Goal: Task Accomplishment & Management: Complete application form

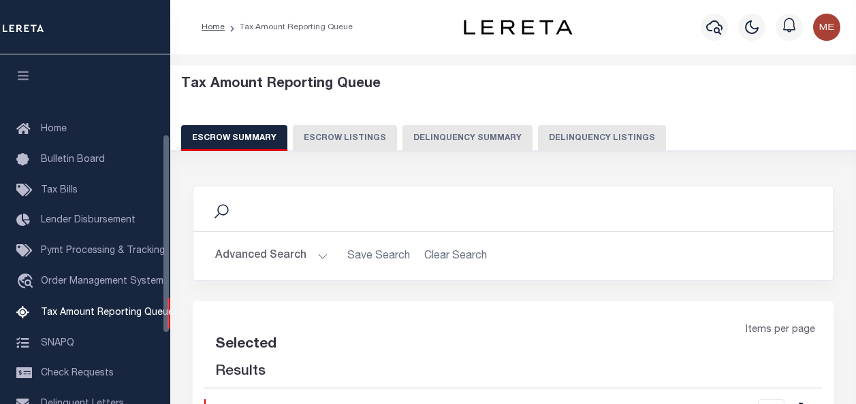
select select "100"
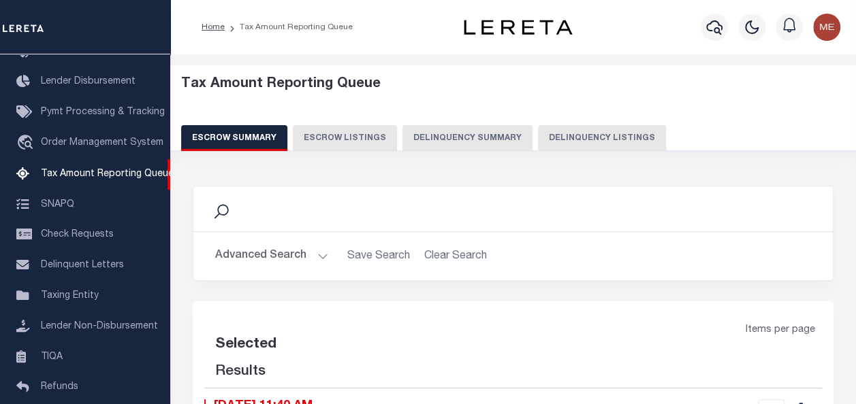
select select "100"
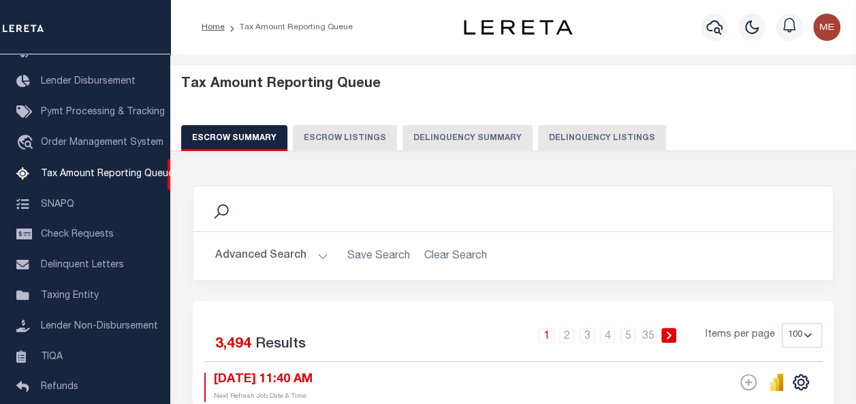
click at [570, 139] on button "Delinquency Listings" at bounding box center [602, 138] width 128 height 26
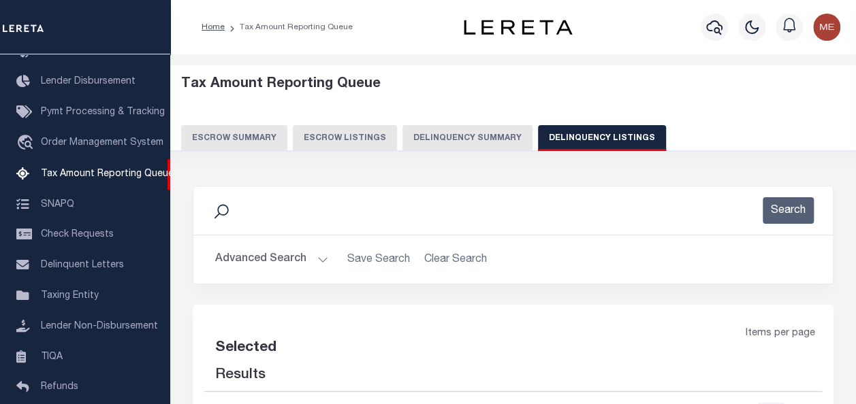
select select "100"
click at [476, 127] on button "Delinquency Summary" at bounding box center [467, 138] width 130 height 26
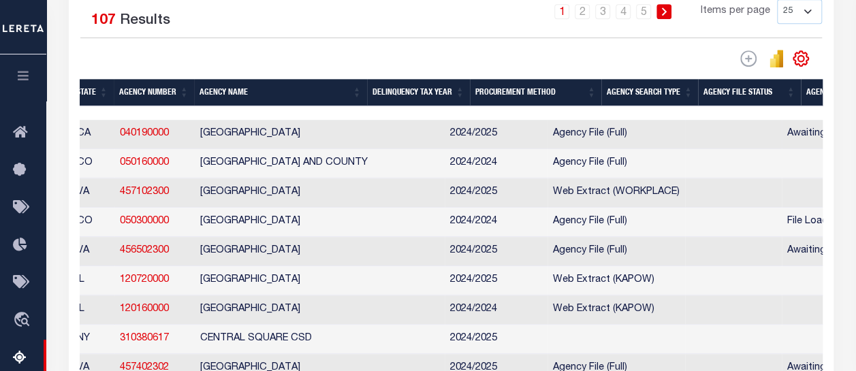
scroll to position [0, 0]
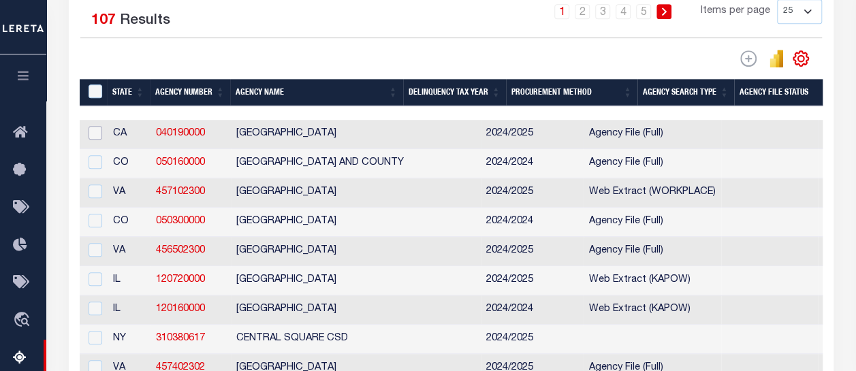
click at [91, 136] on input "checkbox" at bounding box center [95, 133] width 14 height 14
checkbox input "true"
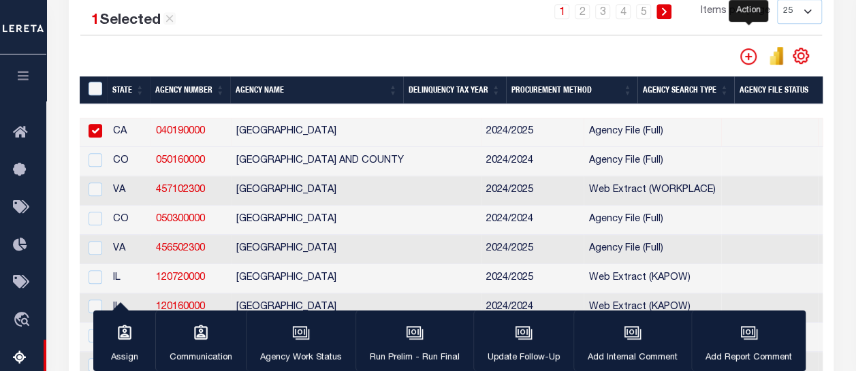
click at [747, 59] on icon "" at bounding box center [748, 56] width 16 height 16
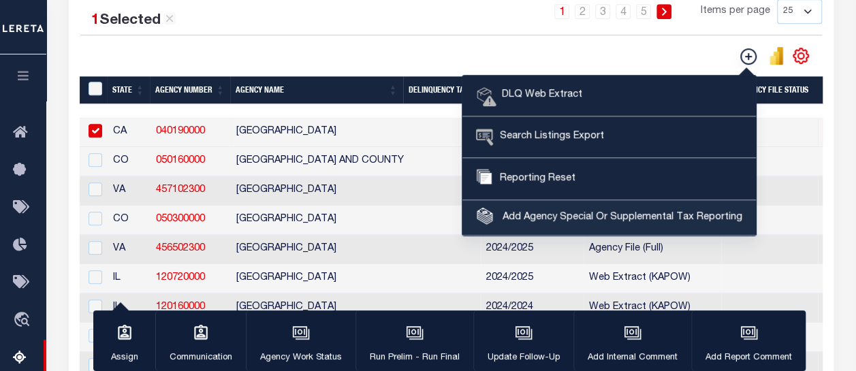
click at [634, 214] on span "Add Agency Special Or Supplemental Tax Reporting" at bounding box center [620, 217] width 243 height 15
select select "603700000"
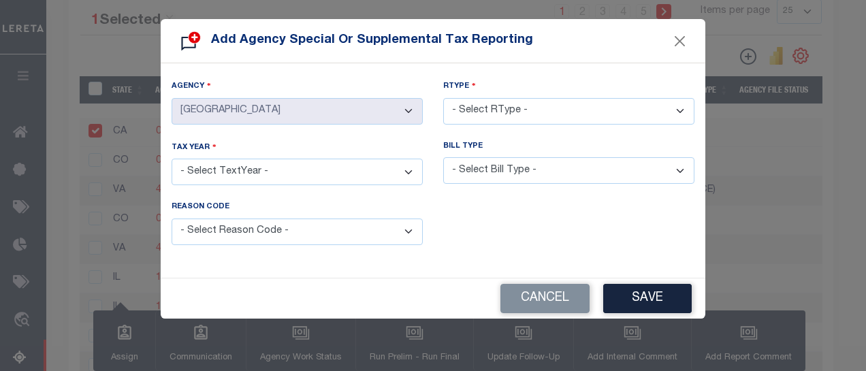
click at [348, 165] on select "- Select TextYear - 2028 2027 2026 2025 2024 2023 2022 2021 2020 2019 2018 2017…" at bounding box center [297, 172] width 251 height 27
select select "2023"
click at [172, 159] on select "- Select TextYear - 2028 2027 2026 2025 2024 2023 2022 2021 2020 2019 2018 2017…" at bounding box center [297, 172] width 251 height 27
click at [513, 106] on select "- Select RType - 1/1 1/2 1/3 1/4 2/2 2/3 2/4 3/3 3/4 4/4" at bounding box center [568, 111] width 251 height 27
select select "1/2"
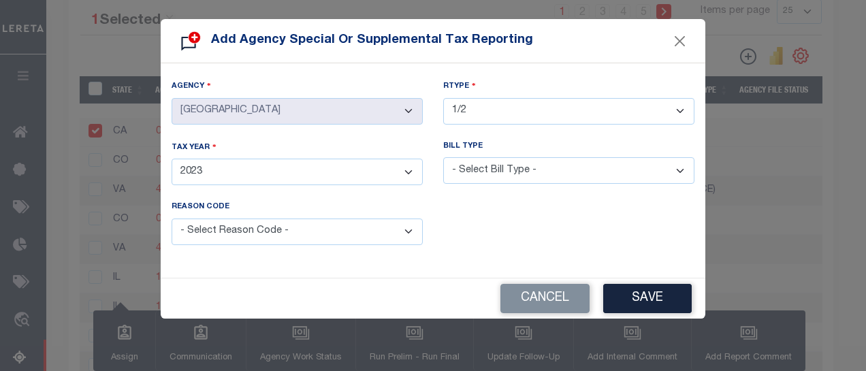
click at [443, 98] on select "- Select RType - 1/1 1/2 1/3 1/4 2/2 2/3 2/4 3/3 3/4 4/4" at bounding box center [568, 111] width 251 height 27
click at [495, 171] on select "- Select Bill Type - Regular Delinquent Supplemental Corrected/Adjusted Bill - …" at bounding box center [568, 170] width 251 height 27
select select "2"
click at [443, 157] on select "- Select Bill Type - Regular Delinquent Supplemental Corrected/Adjusted Bill - …" at bounding box center [568, 170] width 251 height 27
click at [313, 219] on select "- Select Reason Code - Payment Reversal Taxable Value Change Assessment Change …" at bounding box center [297, 232] width 251 height 27
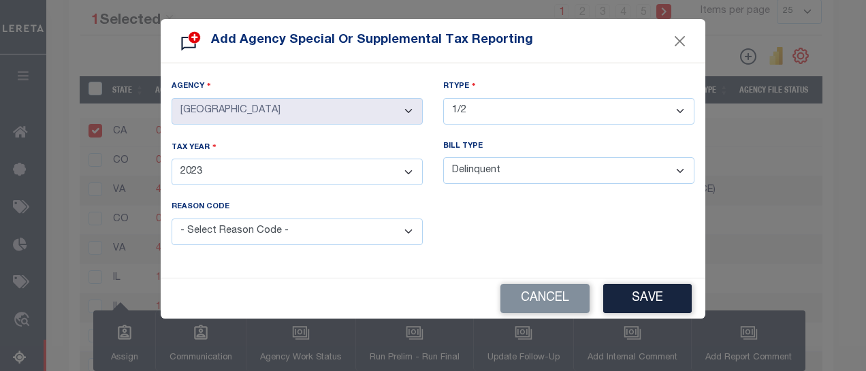
select select "2"
click at [172, 219] on select "- Select Reason Code - Payment Reversal Taxable Value Change Assessment Change …" at bounding box center [297, 232] width 251 height 27
click at [653, 290] on button "Save" at bounding box center [647, 298] width 88 height 29
